Goal: Task Accomplishment & Management: Complete application form

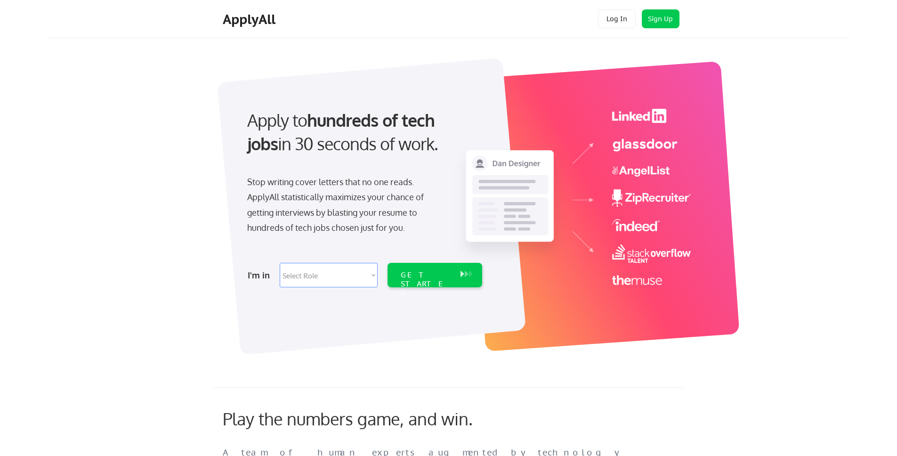
click at [341, 281] on select "Select Role Software Engineering Product Management Customer Success Sales UI/U…" at bounding box center [329, 275] width 98 height 24
select select ""data_science___analytics""
click at [442, 267] on div "GET STARTED" at bounding box center [426, 275] width 60 height 24
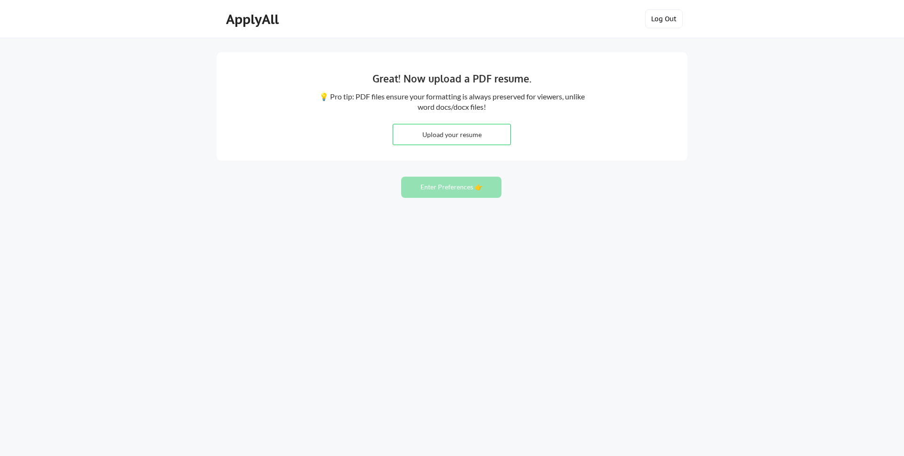
click at [660, 24] on button "Log Out" at bounding box center [664, 18] width 38 height 19
